Goal: Information Seeking & Learning: Learn about a topic

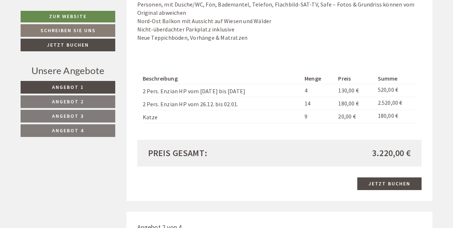
click at [97, 131] on link "Angebot 4" at bounding box center [68, 130] width 95 height 13
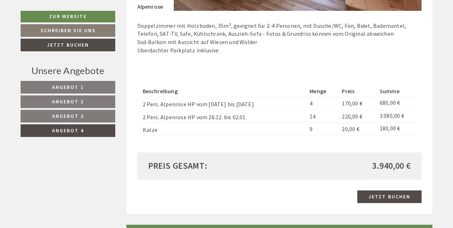
click at [82, 112] on link "Angebot 3" at bounding box center [68, 116] width 95 height 13
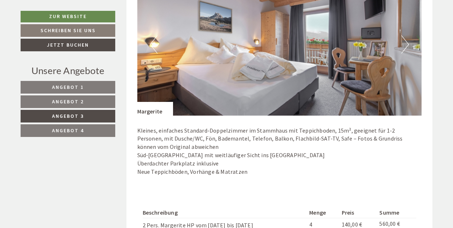
scroll to position [483, 0]
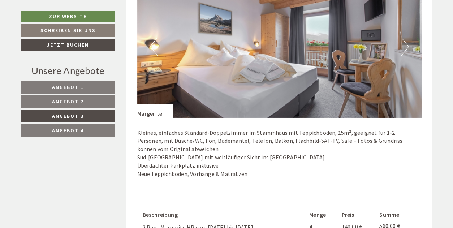
click at [69, 101] on span "Angebot 2" at bounding box center [68, 101] width 32 height 7
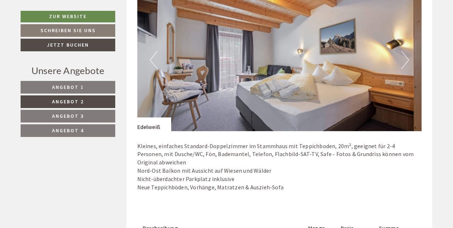
scroll to position [470, 0]
click at [405, 59] on button "Next" at bounding box center [406, 60] width 8 height 18
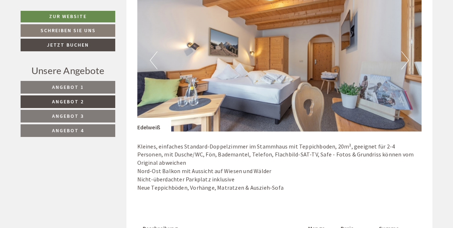
click at [405, 59] on button "Next" at bounding box center [406, 60] width 8 height 18
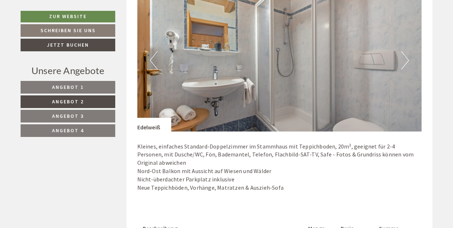
click at [405, 59] on button "Next" at bounding box center [406, 60] width 8 height 18
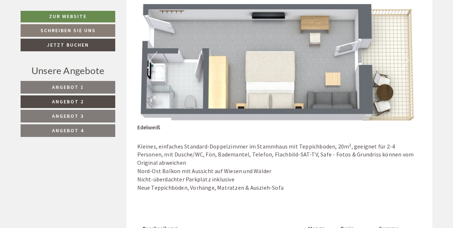
click at [64, 83] on link "Angebot 1" at bounding box center [68, 87] width 95 height 13
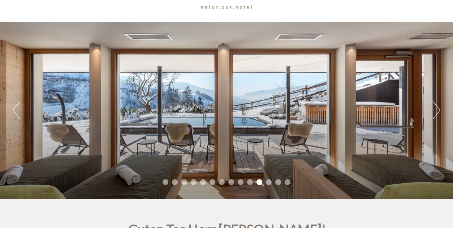
scroll to position [34, 0]
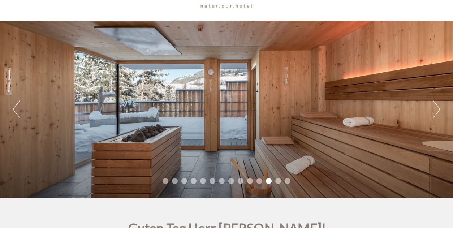
click at [436, 110] on button "Next" at bounding box center [437, 109] width 8 height 18
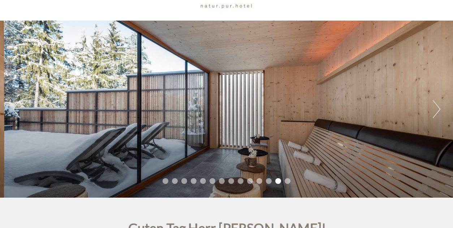
click at [436, 110] on button "Next" at bounding box center [437, 109] width 8 height 18
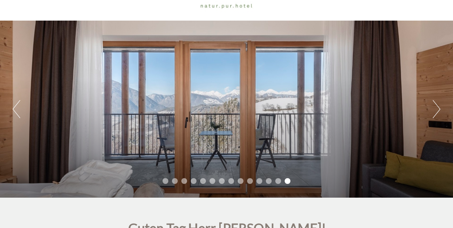
click at [436, 110] on button "Next" at bounding box center [437, 109] width 8 height 18
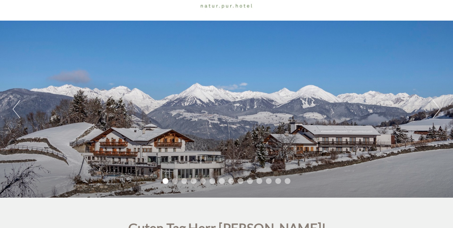
click at [436, 110] on button "Next" at bounding box center [437, 109] width 8 height 18
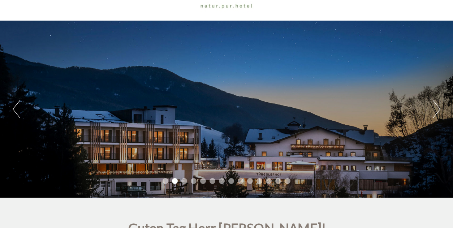
click at [436, 110] on button "Next" at bounding box center [437, 109] width 8 height 18
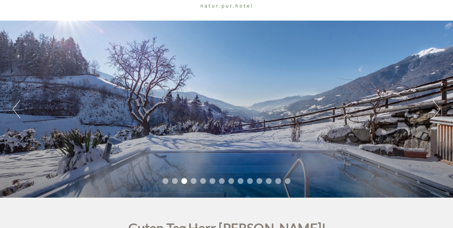
click at [436, 110] on button "Next" at bounding box center [437, 109] width 8 height 18
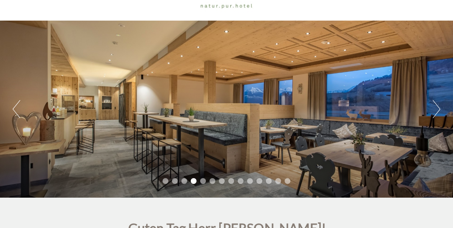
click at [436, 110] on button "Next" at bounding box center [437, 109] width 8 height 18
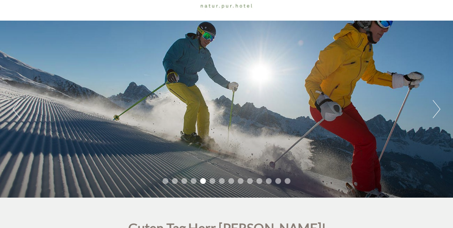
click at [436, 110] on button "Next" at bounding box center [437, 109] width 8 height 18
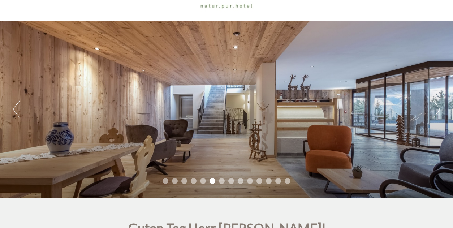
click at [436, 110] on button "Next" at bounding box center [437, 109] width 8 height 18
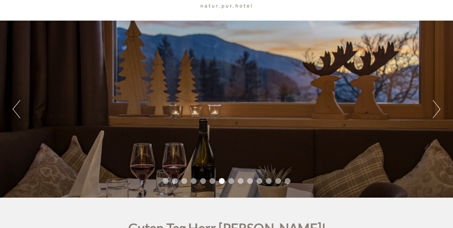
click at [436, 110] on button "Next" at bounding box center [437, 109] width 8 height 18
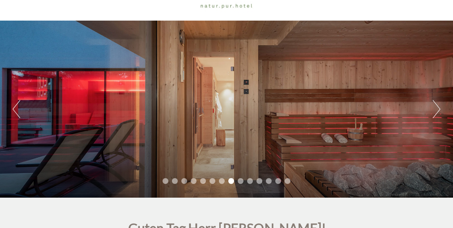
click at [436, 110] on button "Next" at bounding box center [437, 109] width 8 height 18
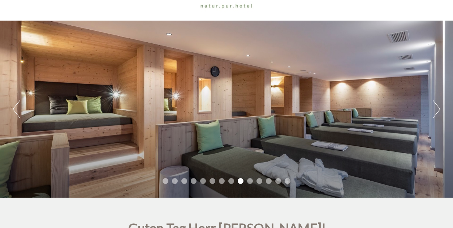
click at [436, 110] on button "Next" at bounding box center [437, 109] width 8 height 18
